Goal: Information Seeking & Learning: Check status

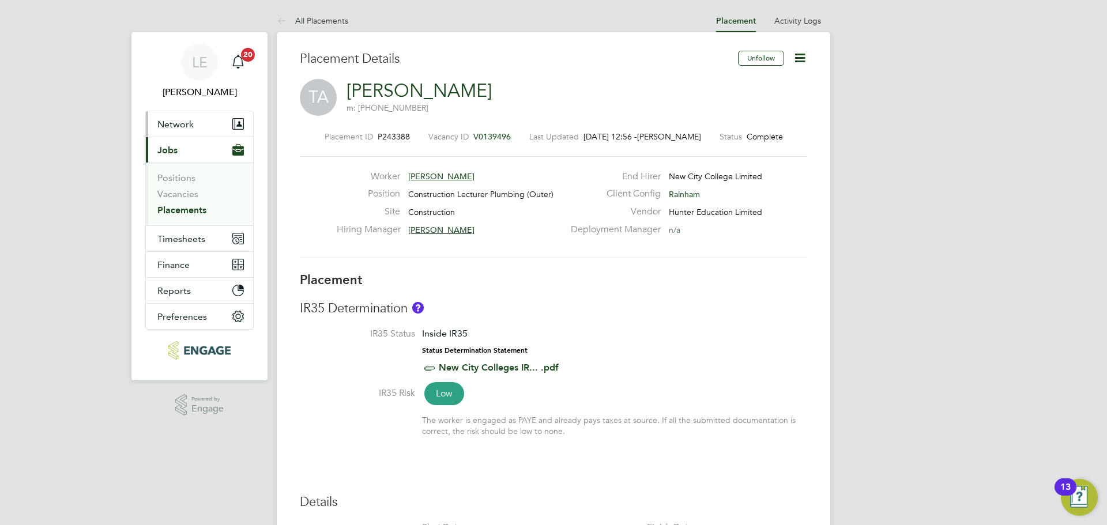
click at [180, 126] on span "Network" at bounding box center [175, 124] width 36 height 11
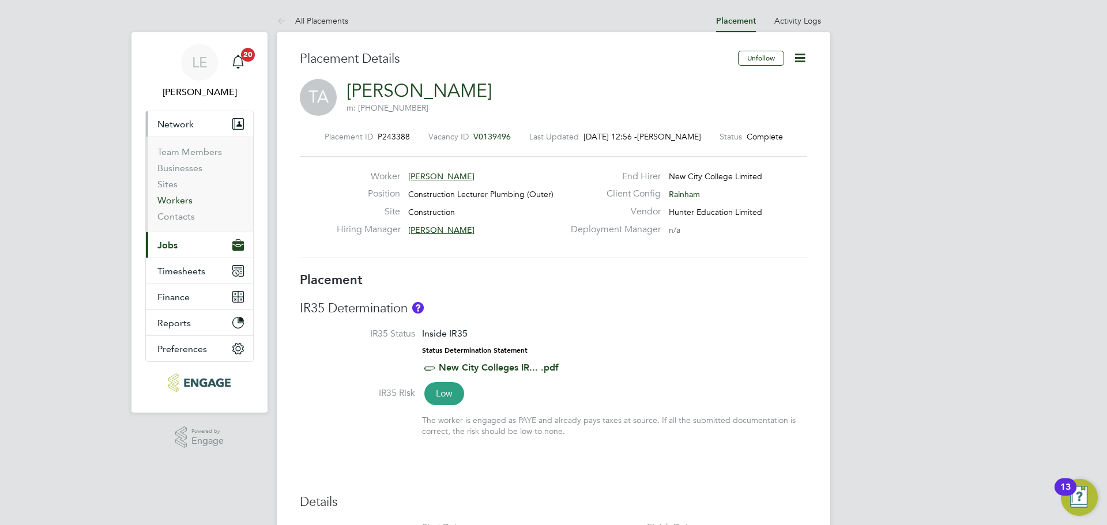
click at [175, 201] on link "Workers" at bounding box center [174, 200] width 35 height 11
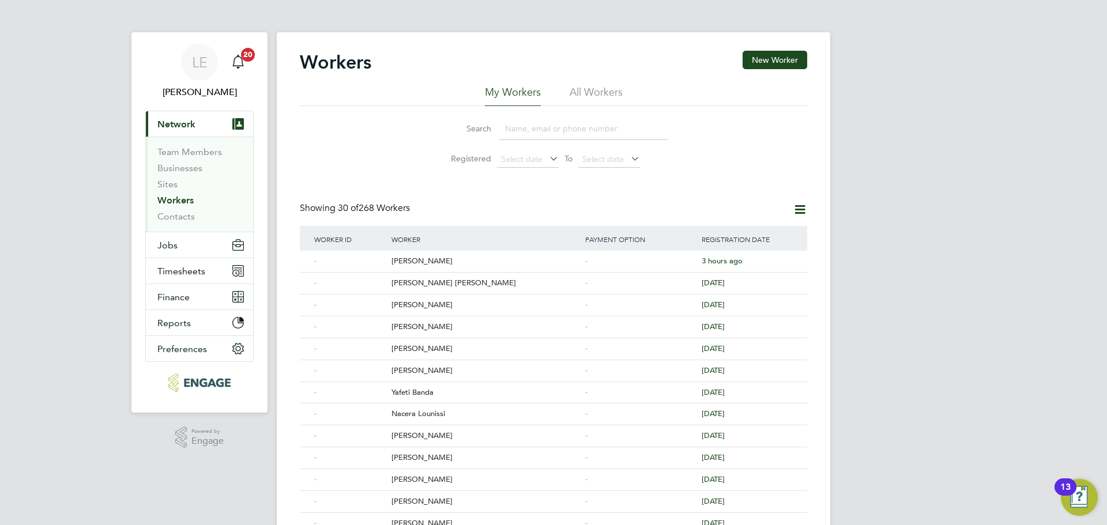
click at [523, 125] on input at bounding box center [583, 129] width 168 height 22
click at [191, 201] on link "Workers" at bounding box center [175, 200] width 36 height 11
click at [578, 125] on input at bounding box center [583, 129] width 168 height 22
type input "[PERSON_NAME]"
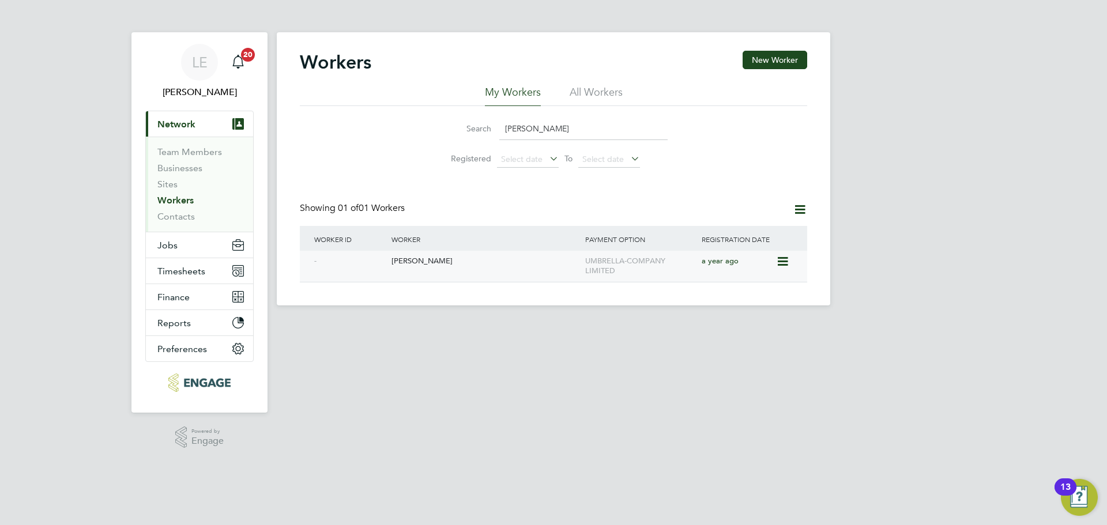
click at [483, 262] on div "[PERSON_NAME]" at bounding box center [486, 261] width 194 height 21
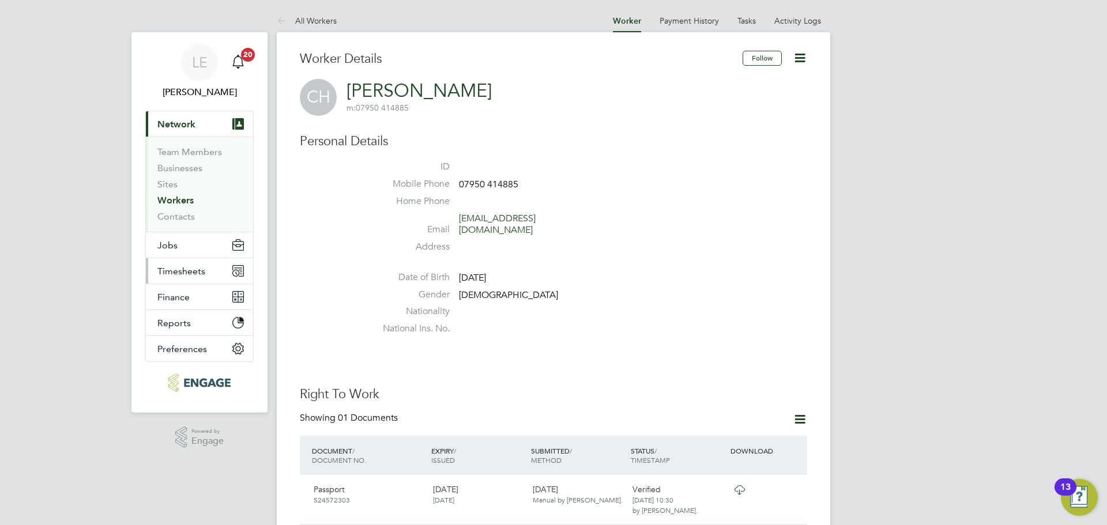
click at [174, 277] on button "Timesheets" at bounding box center [199, 270] width 107 height 25
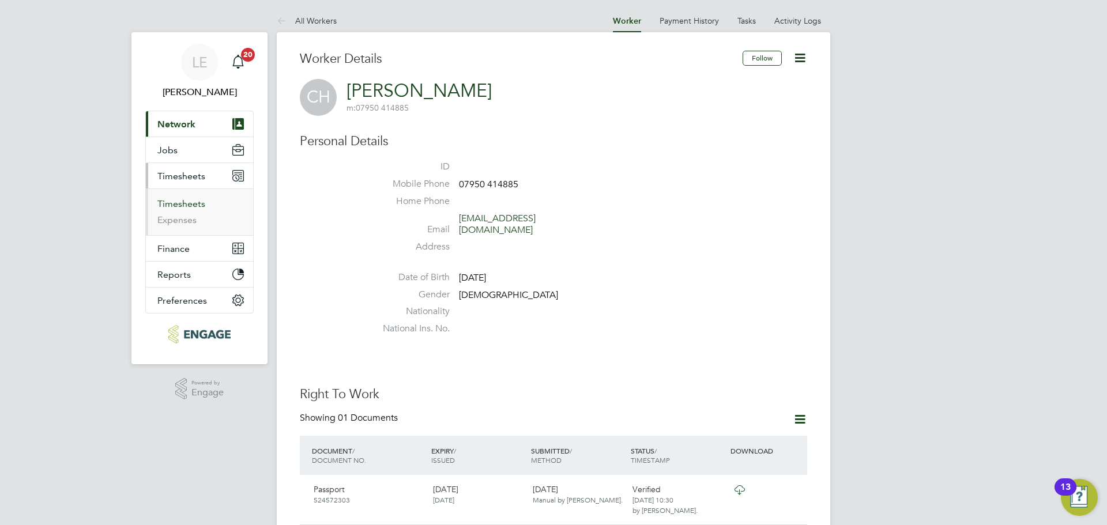
click at [182, 202] on link "Timesheets" at bounding box center [181, 203] width 48 height 11
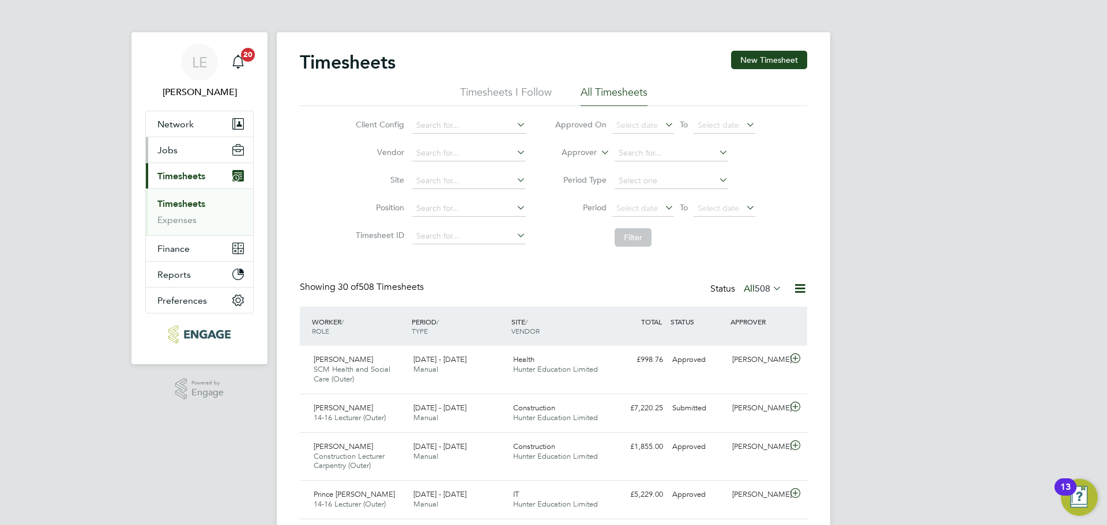
click at [182, 150] on button "Jobs" at bounding box center [199, 149] width 107 height 25
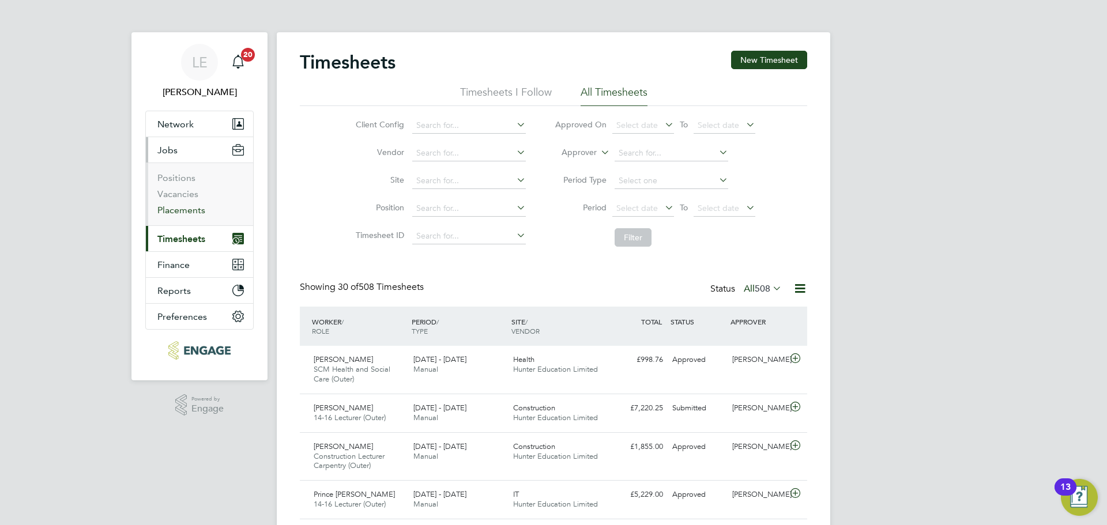
click at [178, 214] on link "Placements" at bounding box center [181, 210] width 48 height 11
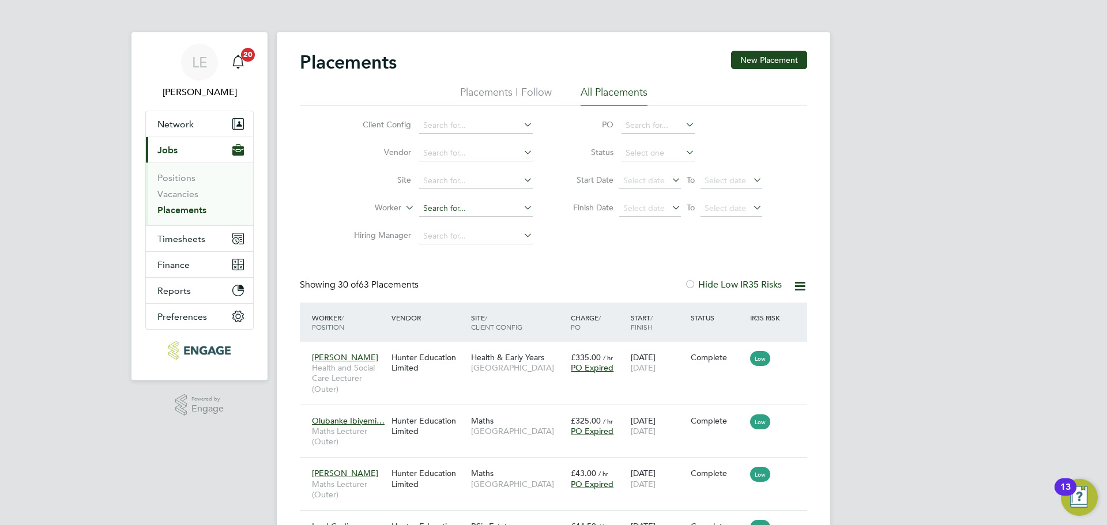
click at [450, 202] on input at bounding box center [476, 209] width 114 height 16
click at [450, 224] on li "Colin Hughes" at bounding box center [490, 224] width 142 height 16
type input "[PERSON_NAME]"
